Goal: Obtain resource: Download file/media

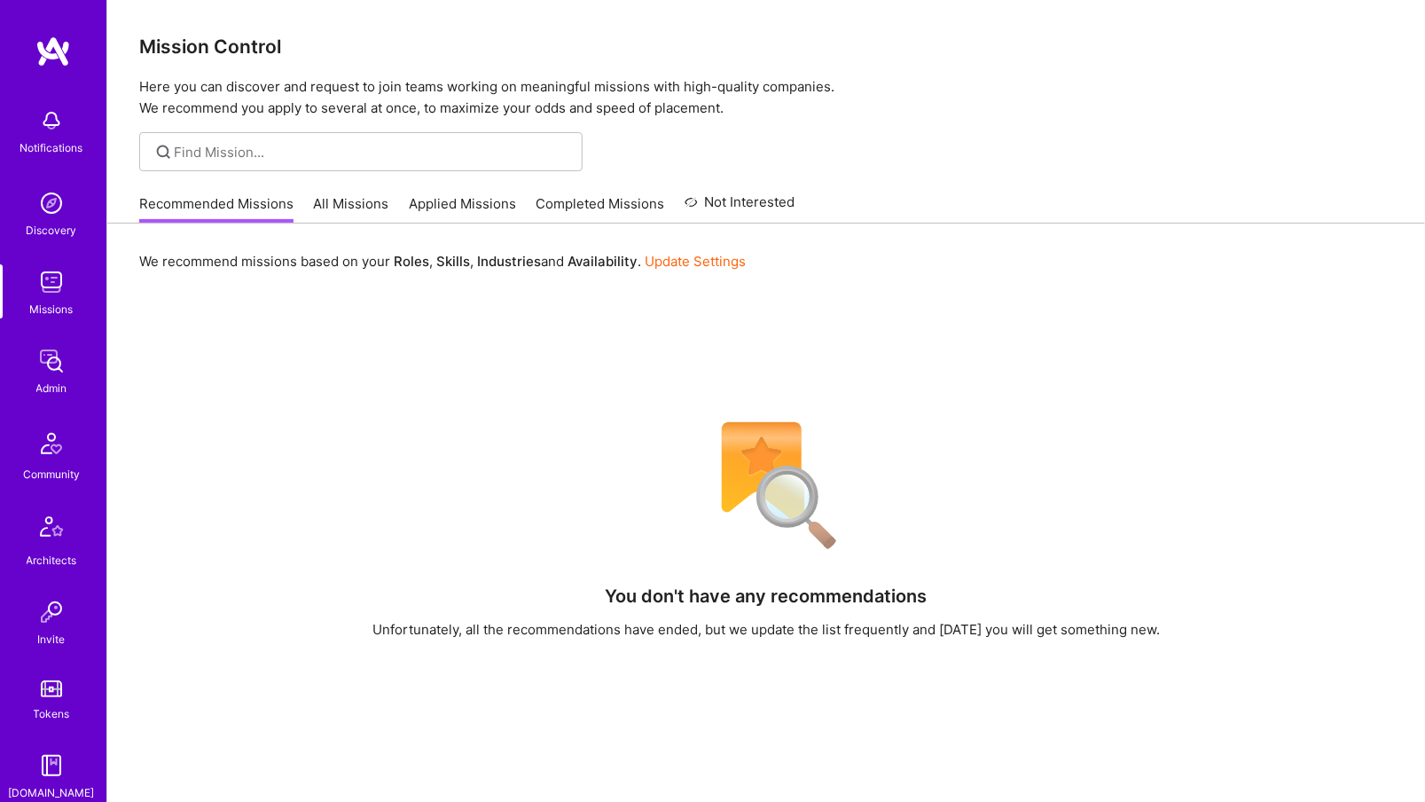
click at [56, 384] on div "Admin" at bounding box center [51, 388] width 31 height 19
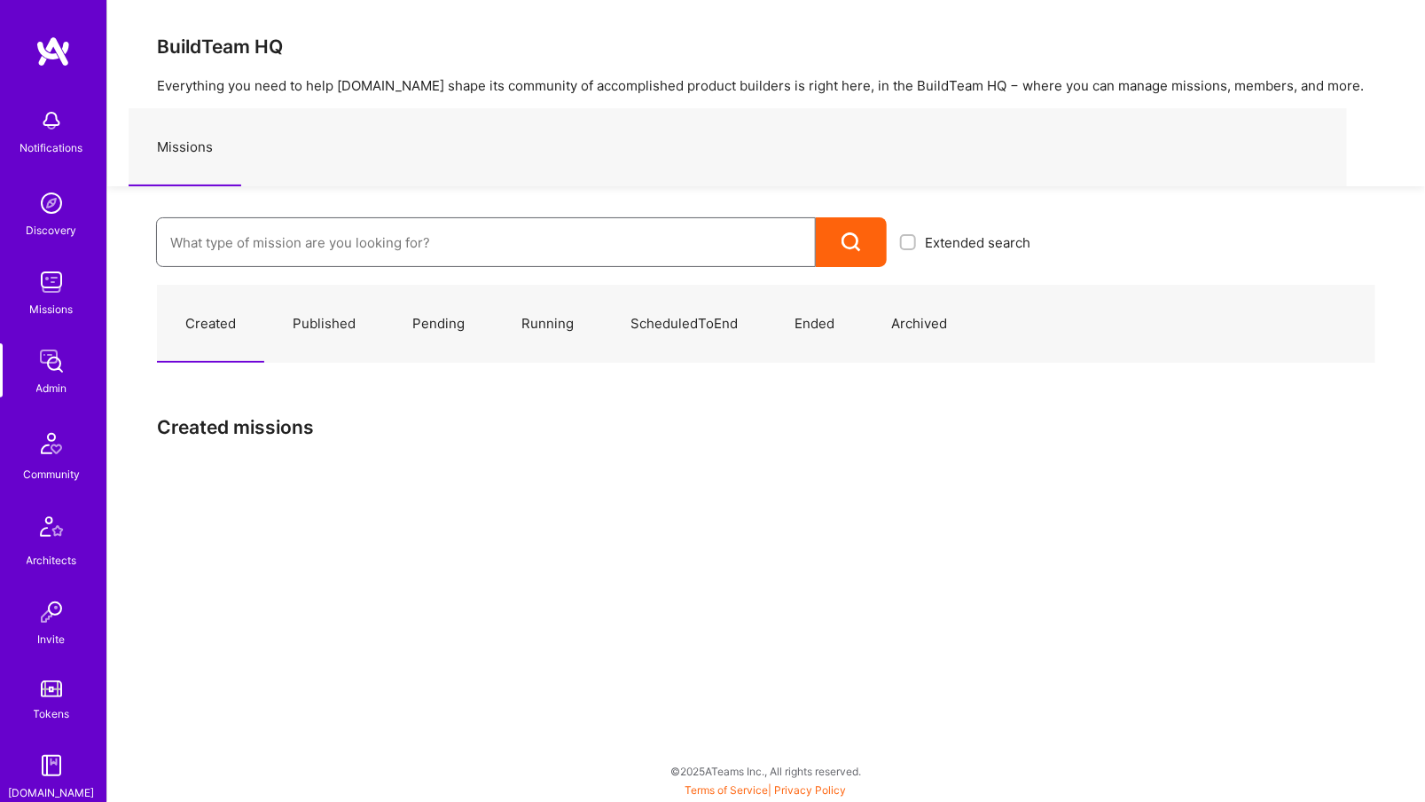
click at [240, 242] on input at bounding box center [485, 242] width 631 height 45
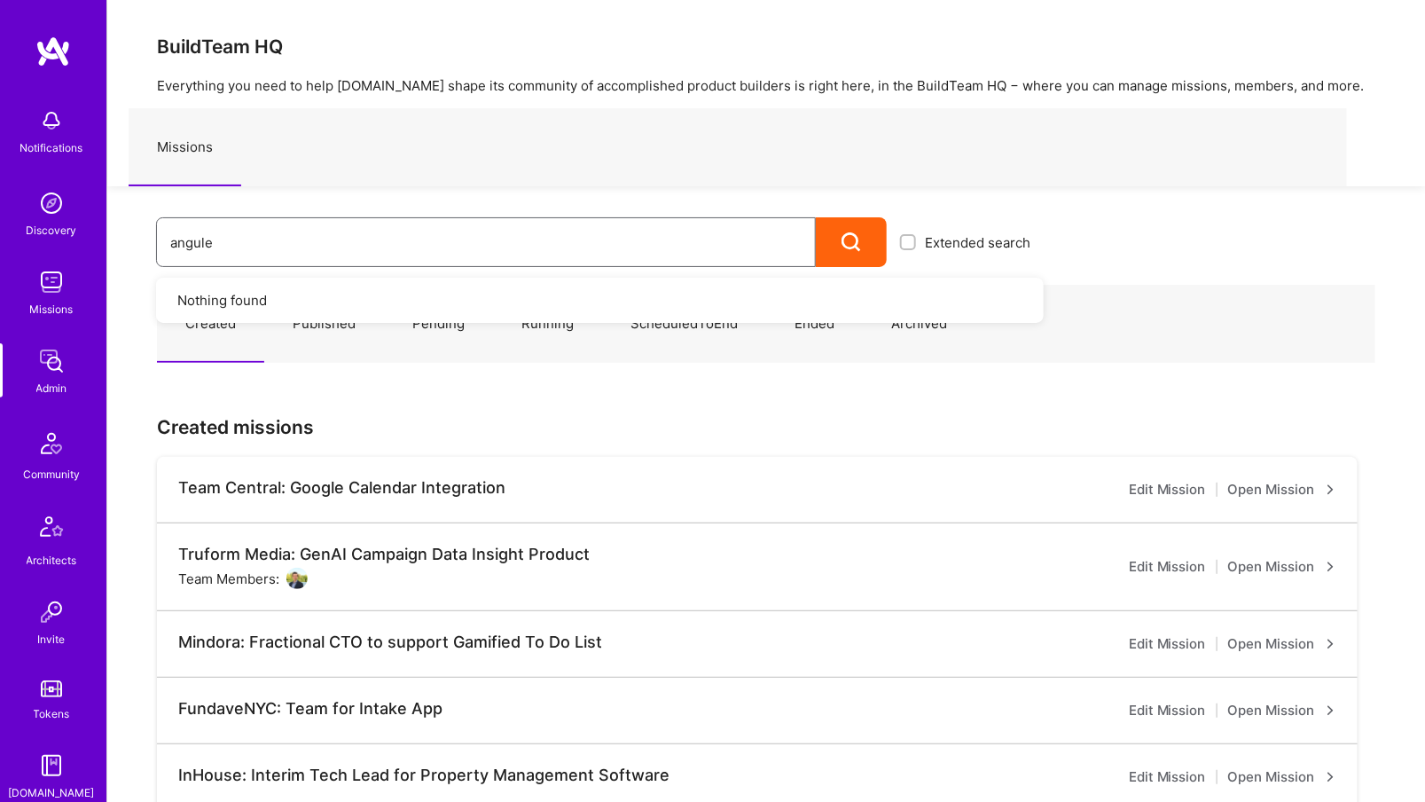
type input "anguler"
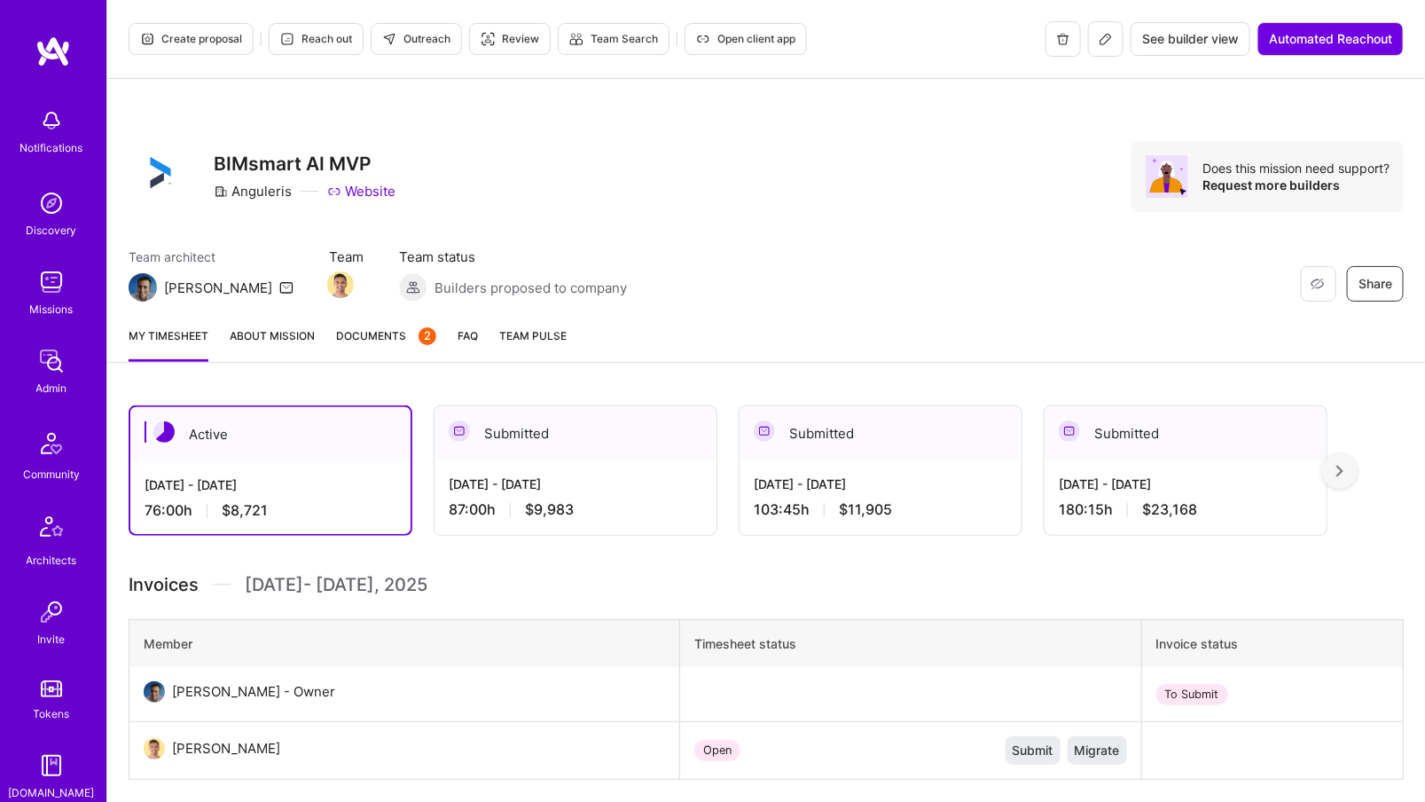
click at [403, 332] on span "Documents 2" at bounding box center [386, 335] width 100 height 19
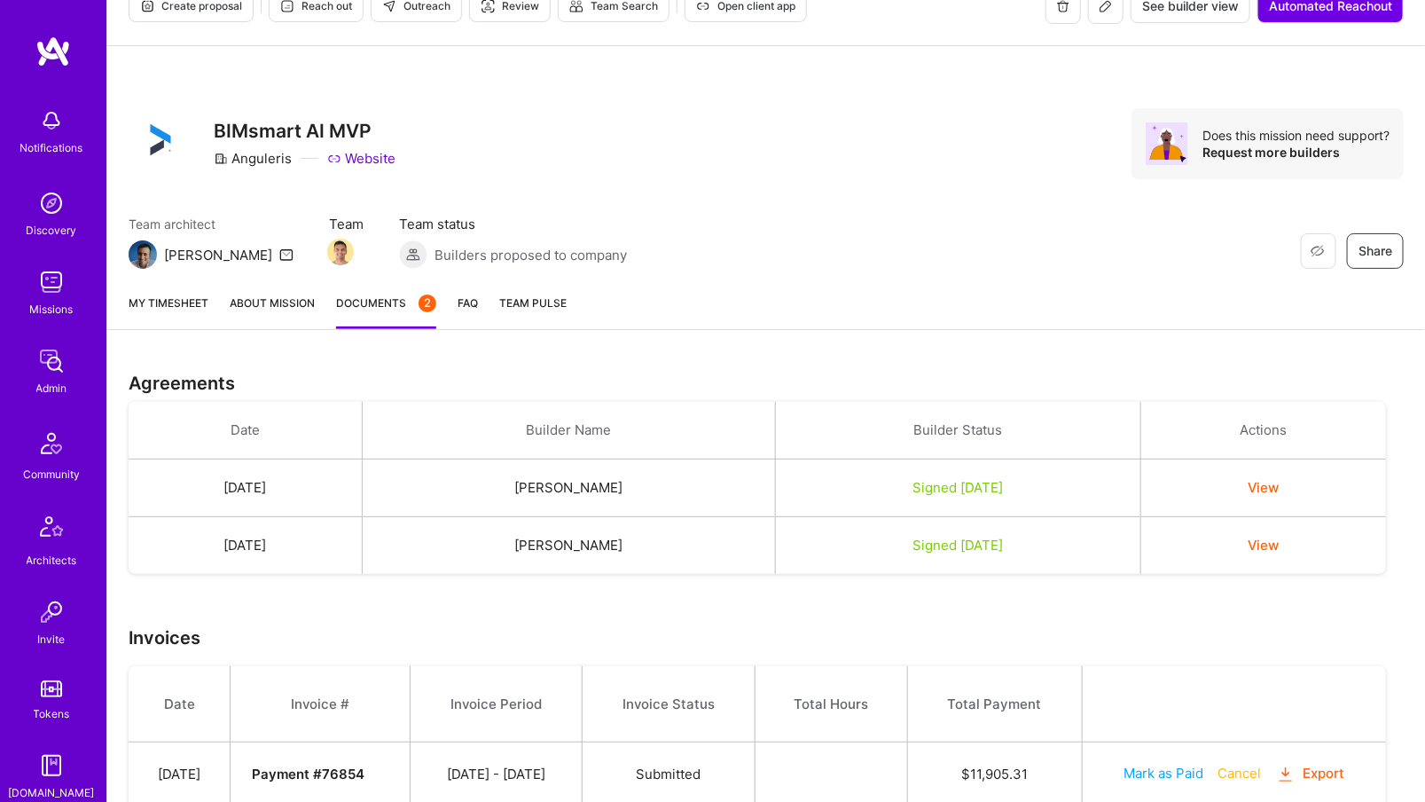
scroll to position [35, 0]
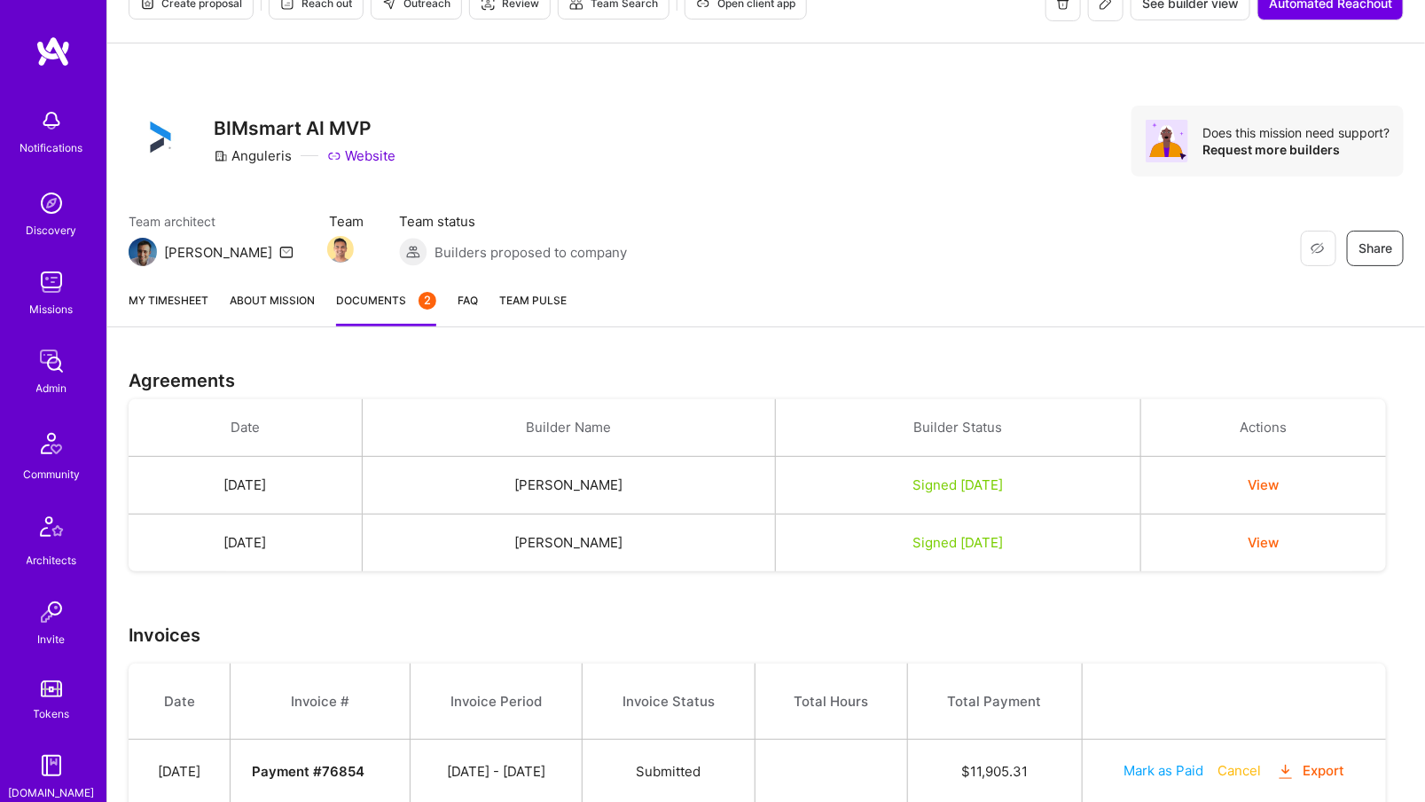
click at [1278, 482] on button "View" at bounding box center [1263, 484] width 31 height 19
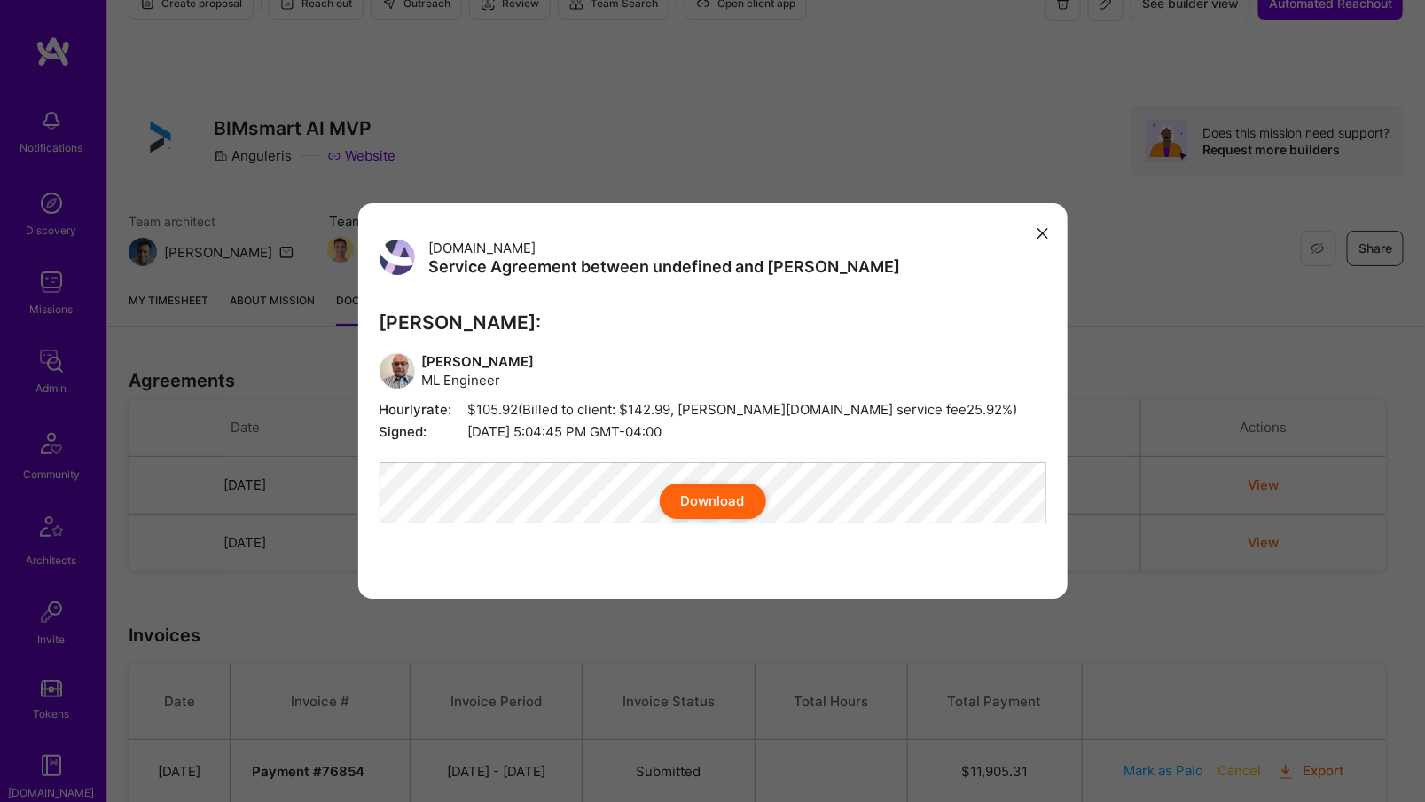
click at [1035, 217] on button "modal" at bounding box center [1042, 231] width 21 height 29
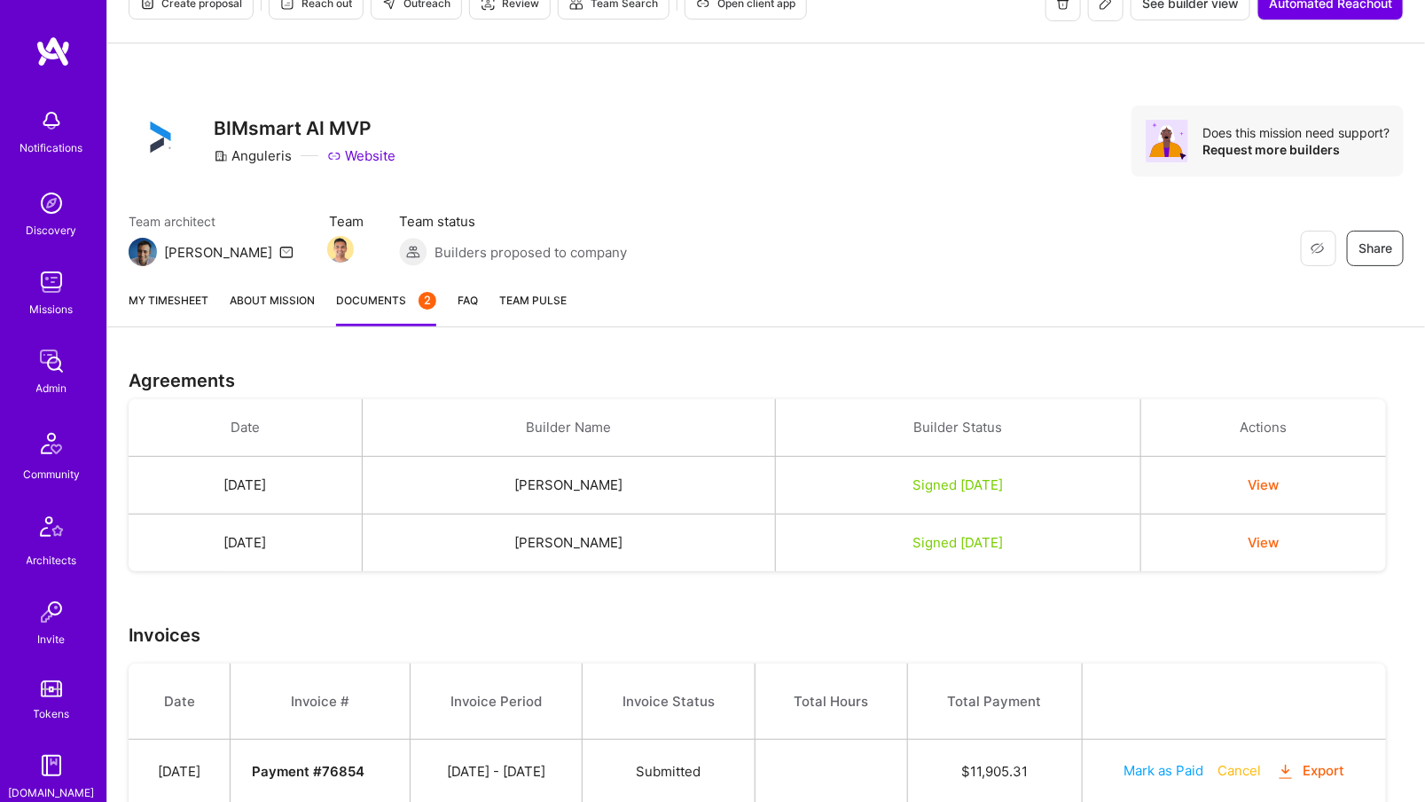
click at [1279, 535] on button "View" at bounding box center [1263, 542] width 31 height 19
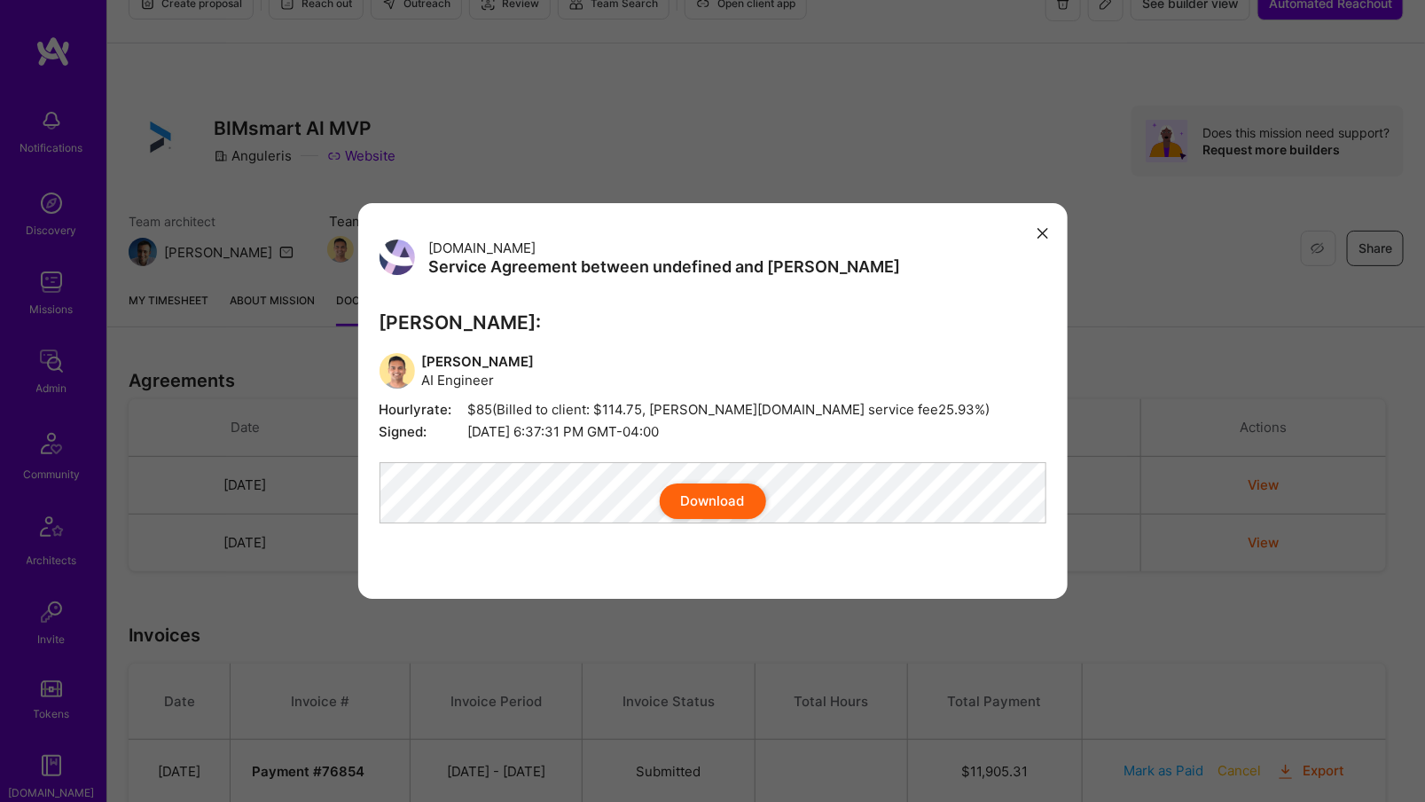
click at [706, 507] on button "Download" at bounding box center [713, 500] width 106 height 35
click at [1035, 217] on button "modal" at bounding box center [1042, 231] width 21 height 29
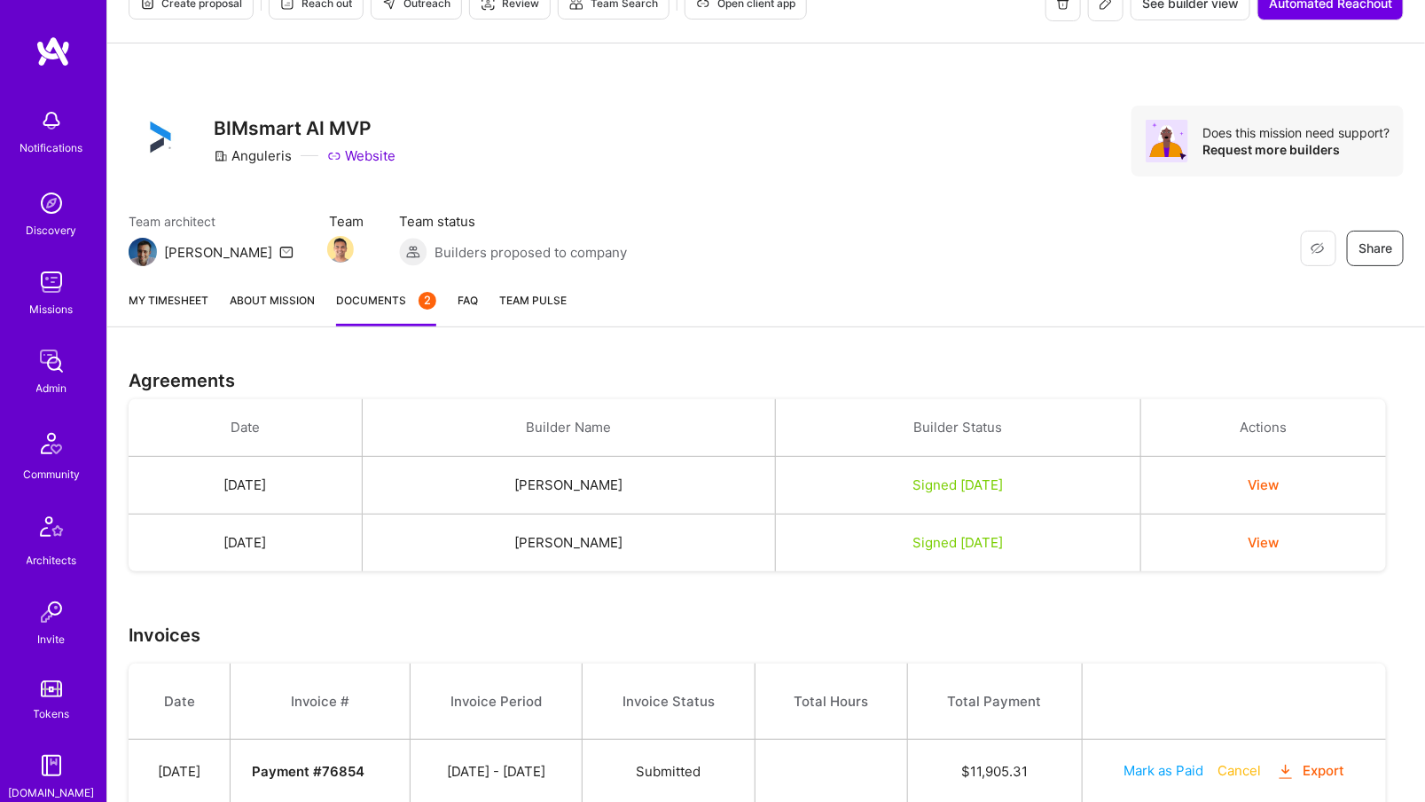
click at [1279, 545] on button "View" at bounding box center [1263, 542] width 31 height 19
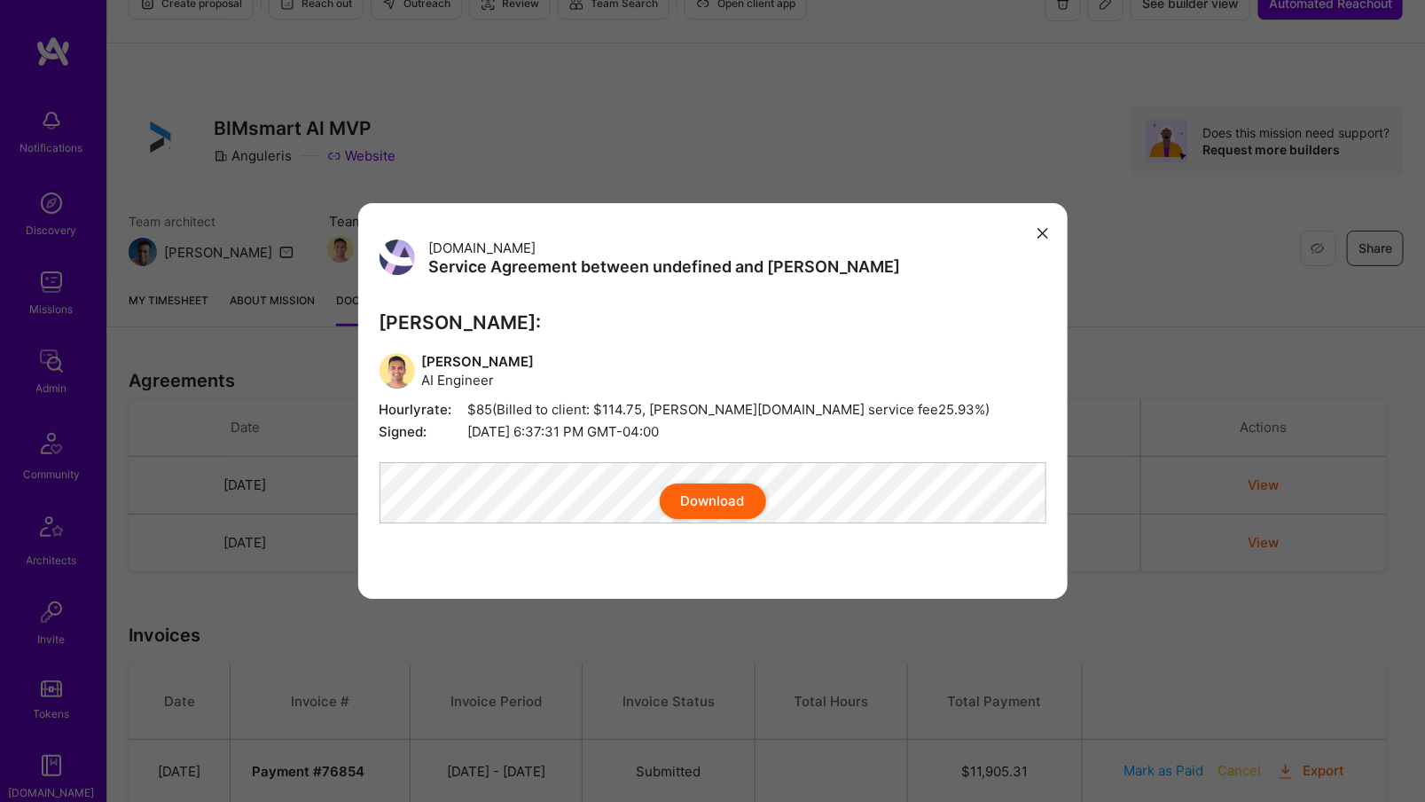
click at [694, 515] on button "Download" at bounding box center [713, 500] width 106 height 35
click at [1040, 228] on icon "modal" at bounding box center [1043, 233] width 11 height 11
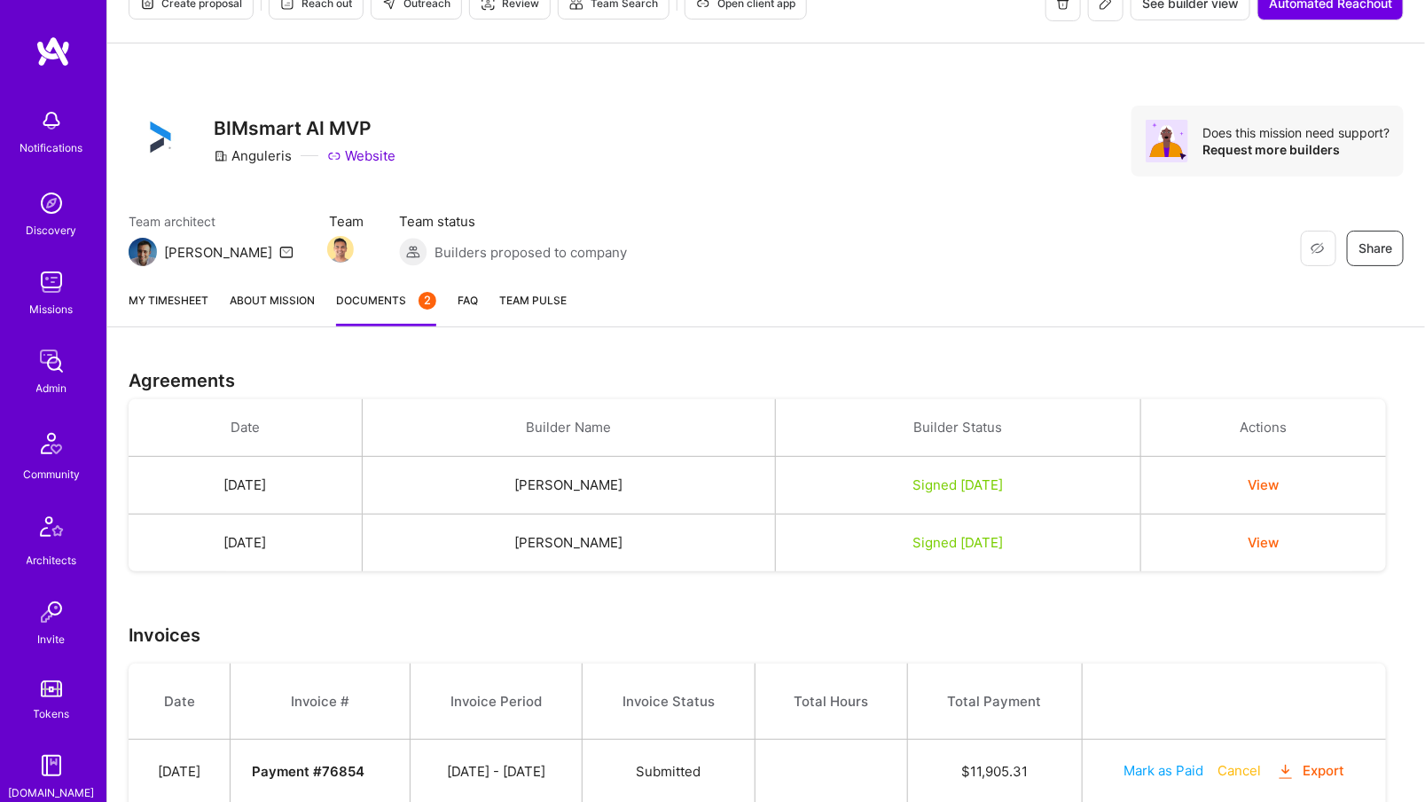
click at [1262, 539] on button "View" at bounding box center [1263, 542] width 31 height 19
